Goal: Transaction & Acquisition: Subscribe to service/newsletter

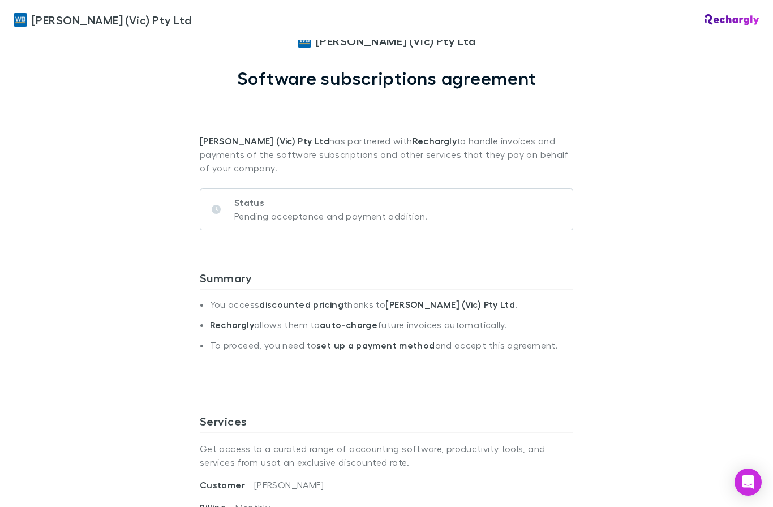
scroll to position [62, 0]
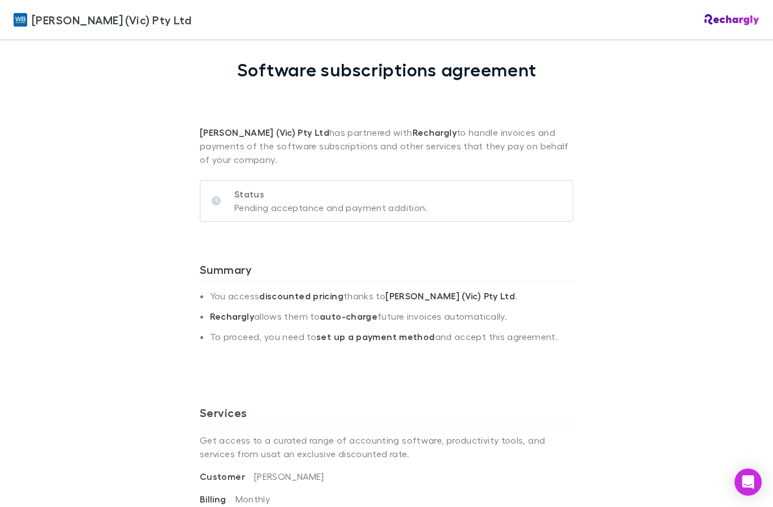
click at [220, 204] on icon at bounding box center [216, 200] width 9 height 9
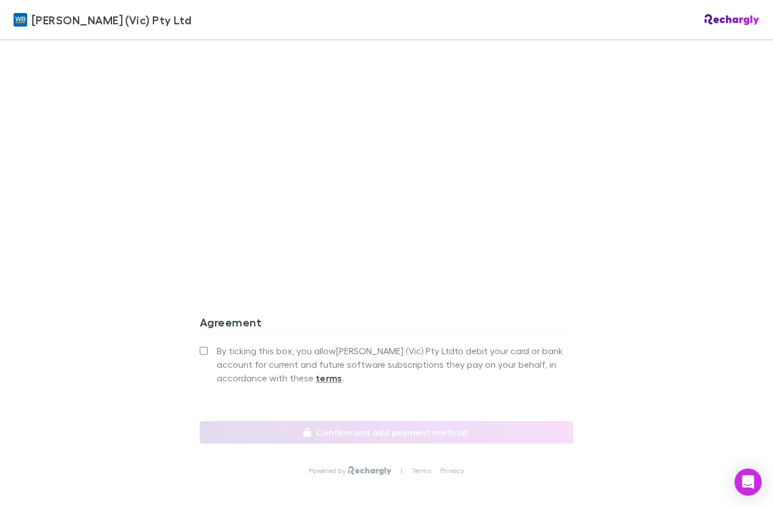
scroll to position [861, 0]
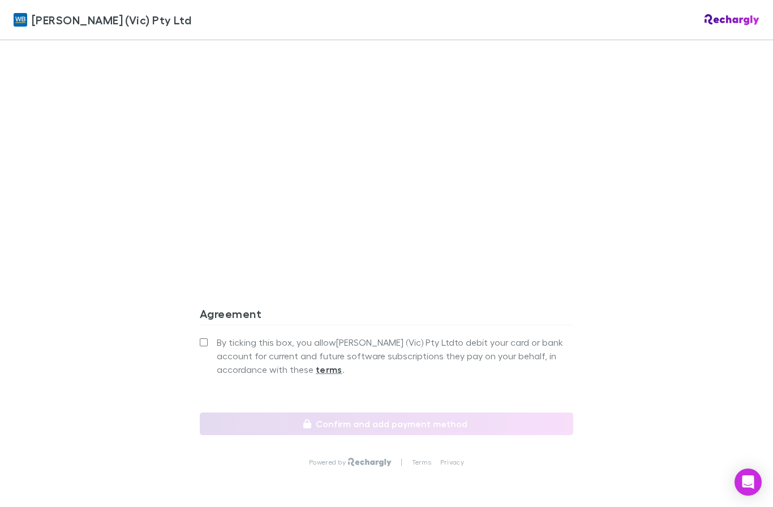
click at [203, 354] on label "By ticking this box, you allow [PERSON_NAME] (Vic) Pty Ltd to debit your card o…" at bounding box center [387, 356] width 374 height 41
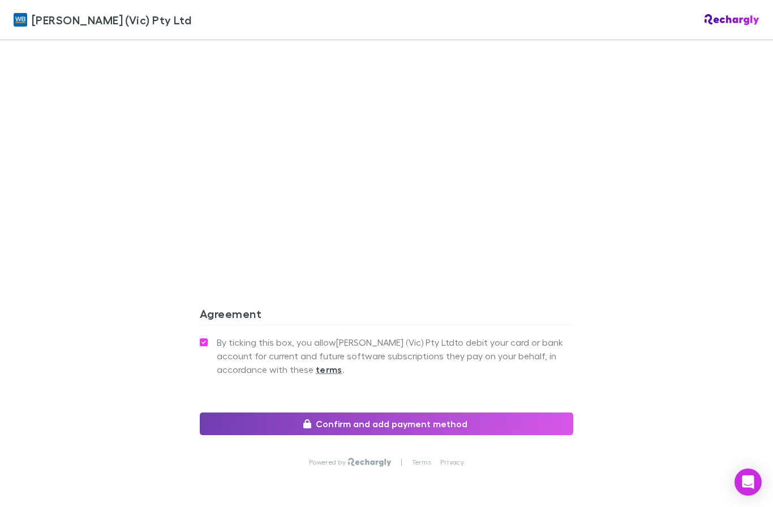
click at [461, 431] on button "Confirm and add payment method" at bounding box center [387, 424] width 374 height 23
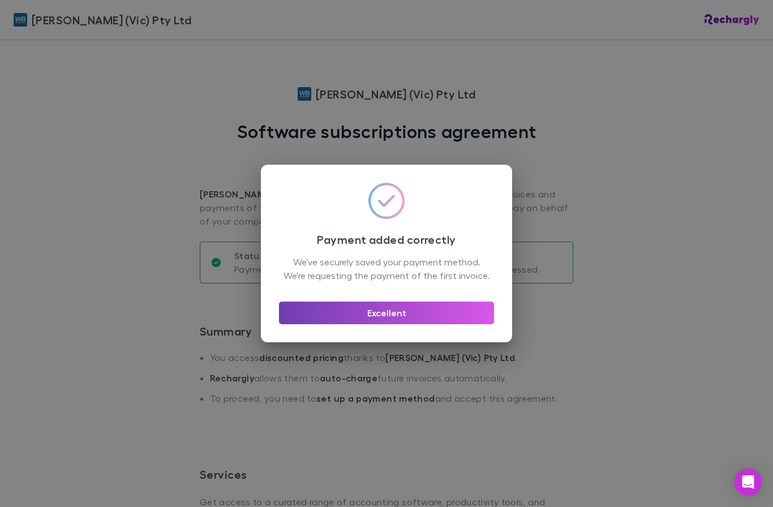
click at [412, 324] on button "Excellent" at bounding box center [386, 313] width 215 height 23
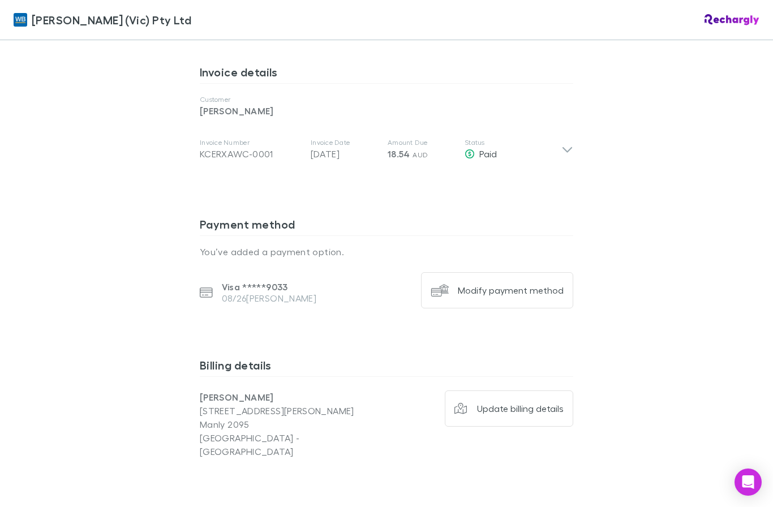
scroll to position [773, 0]
